Goal: Book appointment/travel/reservation

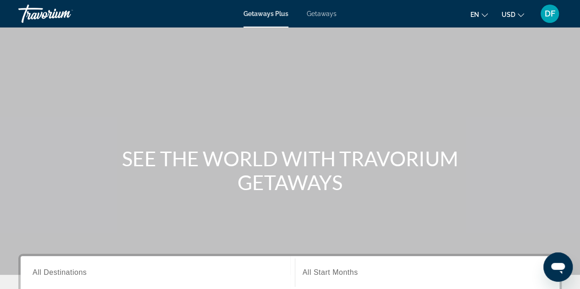
scroll to position [138, 0]
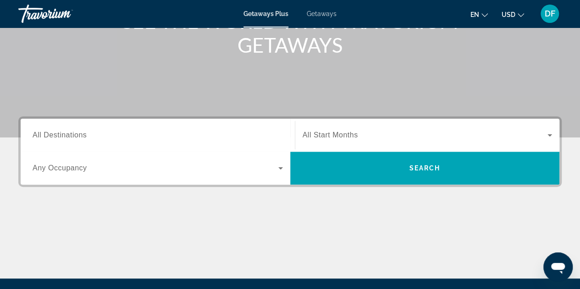
click at [76, 136] on span "All Destinations" at bounding box center [60, 135] width 54 height 8
click at [76, 136] on input "Destination All Destinations" at bounding box center [158, 135] width 250 height 11
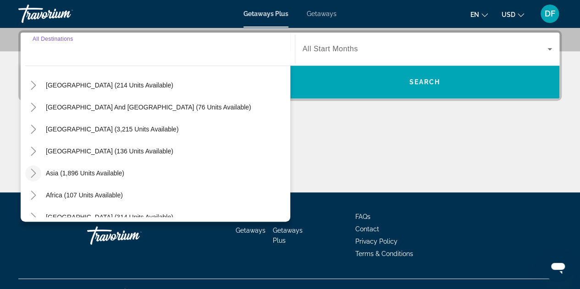
click at [34, 171] on icon "Toggle Asia (1,896 units available)" at bounding box center [33, 173] width 5 height 9
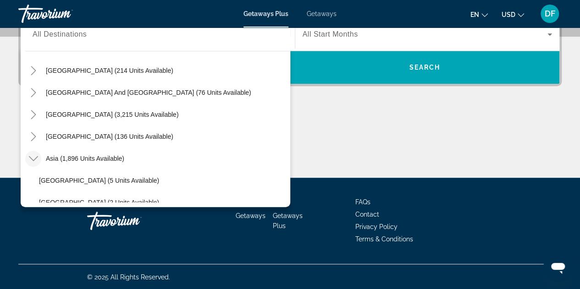
scroll to position [275, 0]
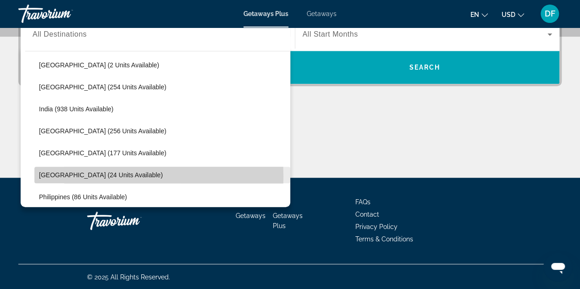
drag, startPoint x: 57, startPoint y: 175, endPoint x: 61, endPoint y: 172, distance: 4.9
click at [61, 174] on span "[GEOGRAPHIC_DATA] (24 units available)" at bounding box center [101, 174] width 124 height 7
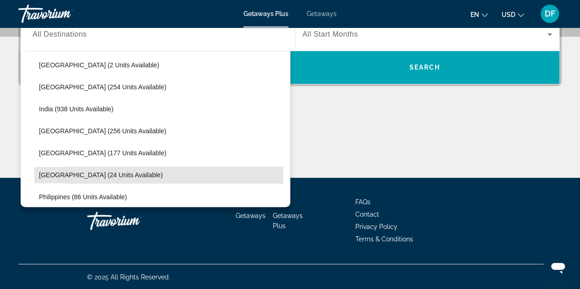
type input "**********"
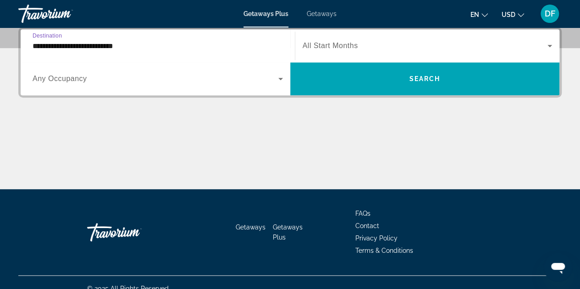
scroll to position [224, 0]
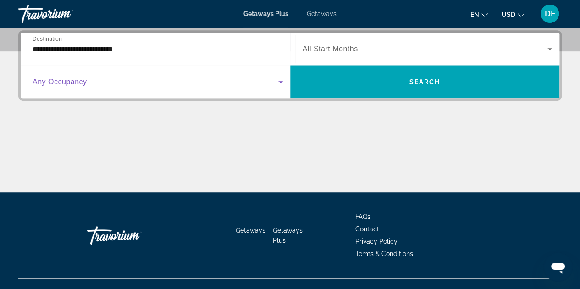
click at [280, 82] on icon "Search widget" at bounding box center [280, 82] width 5 height 2
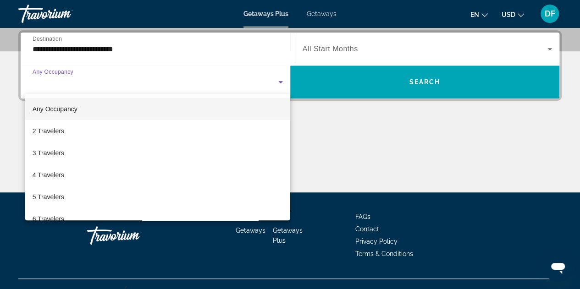
click at [151, 112] on mat-option "Any Occupancy" at bounding box center [157, 109] width 265 height 22
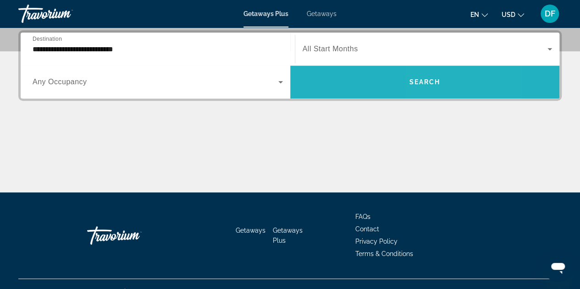
click at [431, 80] on span "Search" at bounding box center [424, 81] width 31 height 7
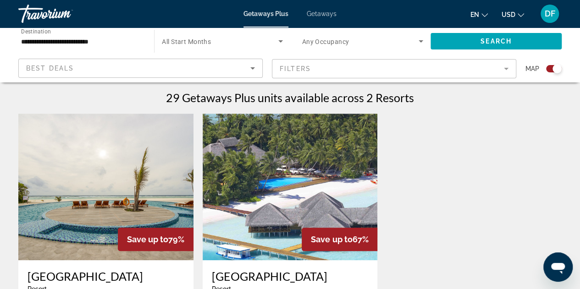
scroll to position [293, 0]
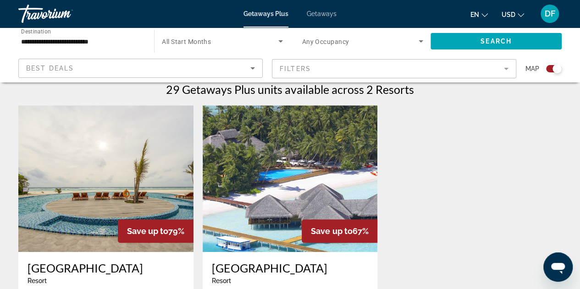
click at [579, 283] on div "To navigate the map with touch gestures double-tap and hold your finger on the …" at bounding box center [290, 121] width 580 height 647
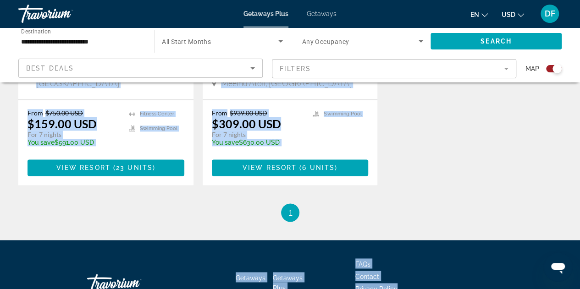
scroll to position [520, 0]
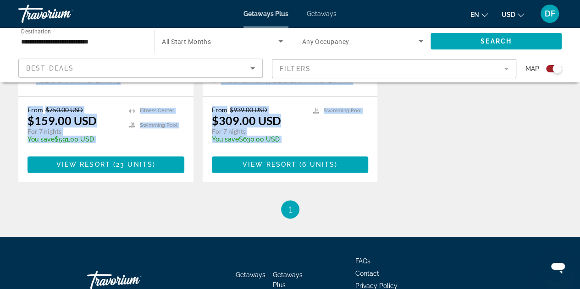
drag, startPoint x: 39, startPoint y: 100, endPoint x: 366, endPoint y: 203, distance: 343.3
click at [366, 203] on div "29 Getaways Plus units available across 2 Resorts Save up to 79% [GEOGRAPHIC_DA…" at bounding box center [289, 37] width 543 height 363
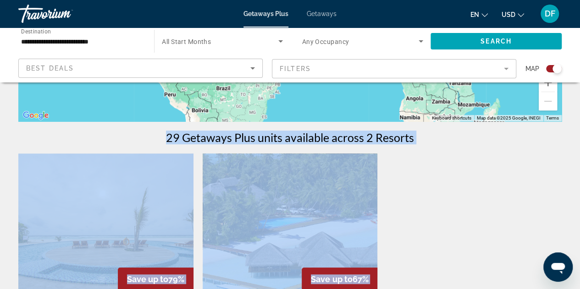
scroll to position [383, 0]
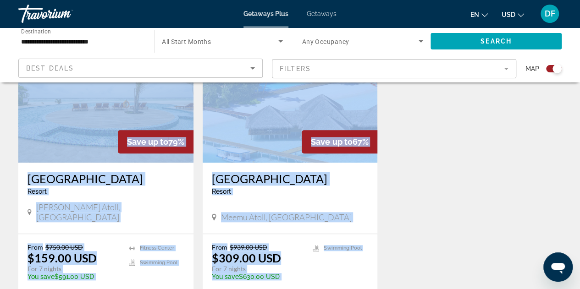
click at [429, 164] on div "Save up to 79% [GEOGRAPHIC_DATA] - This is an adults only resort Haa Dhaalu Ato…" at bounding box center [290, 177] width 552 height 322
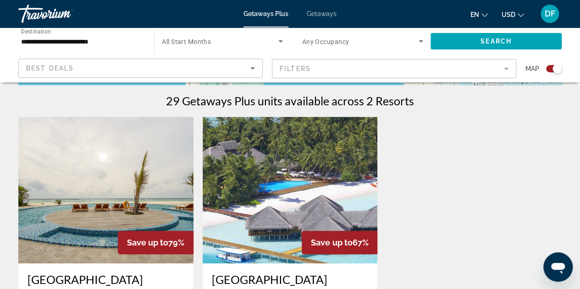
scroll to position [0, 0]
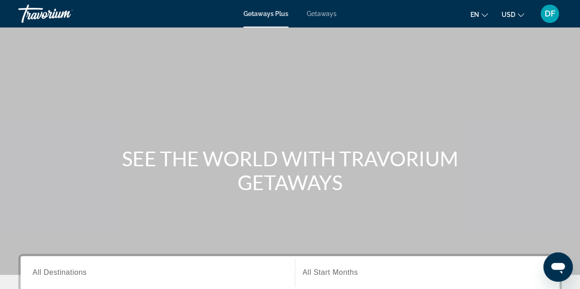
scroll to position [138, 0]
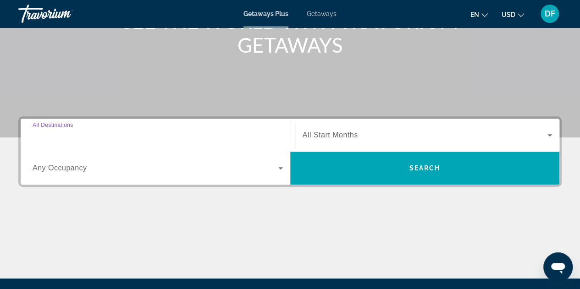
click at [128, 137] on input "Destination All Destinations" at bounding box center [158, 135] width 250 height 11
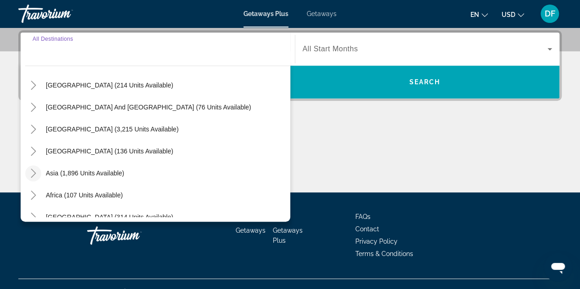
click at [31, 173] on icon "Toggle Asia (1,896 units available)" at bounding box center [33, 173] width 9 height 9
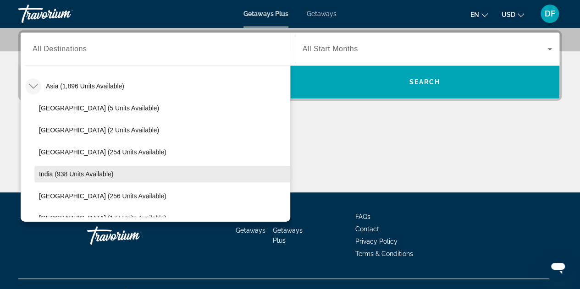
scroll to position [362, 0]
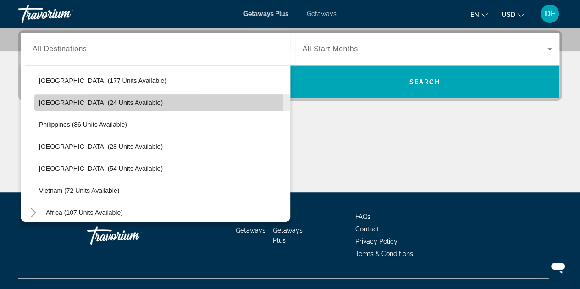
click at [127, 99] on span "Search widget" at bounding box center [162, 103] width 256 height 22
type input "**********"
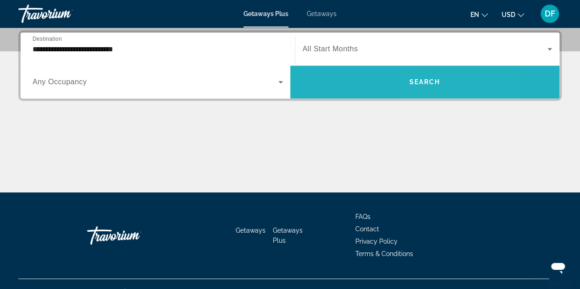
click at [423, 79] on span "Search" at bounding box center [424, 81] width 31 height 7
